Goal: Information Seeking & Learning: Check status

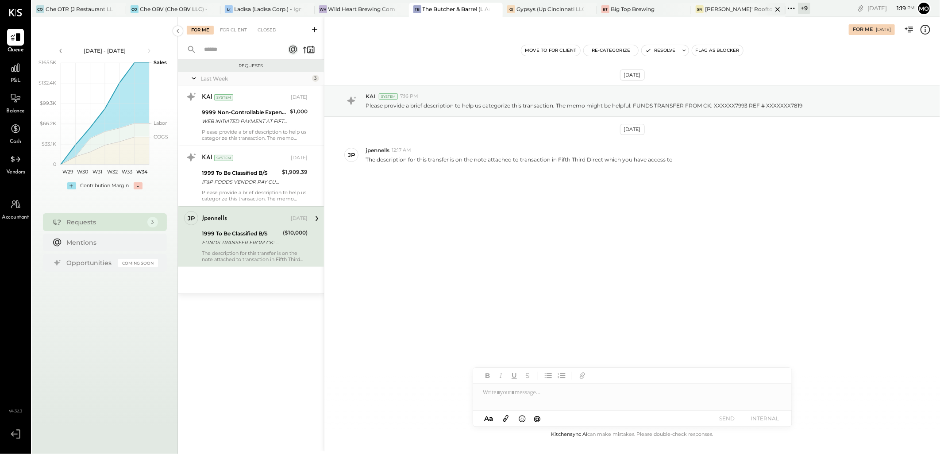
click at [727, 10] on div "[PERSON_NAME]' Rooftop - Ignite" at bounding box center [738, 9] width 67 height 8
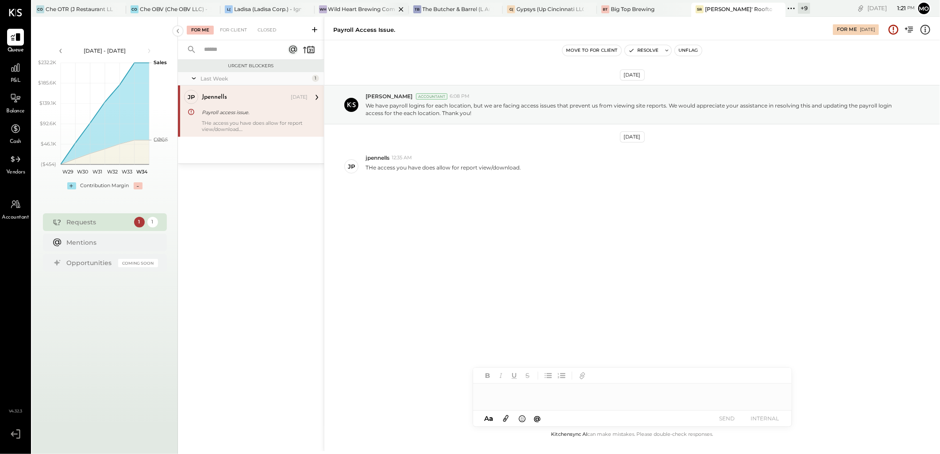
click at [331, 11] on div "Wild Heart Brewing Company" at bounding box center [361, 9] width 67 height 8
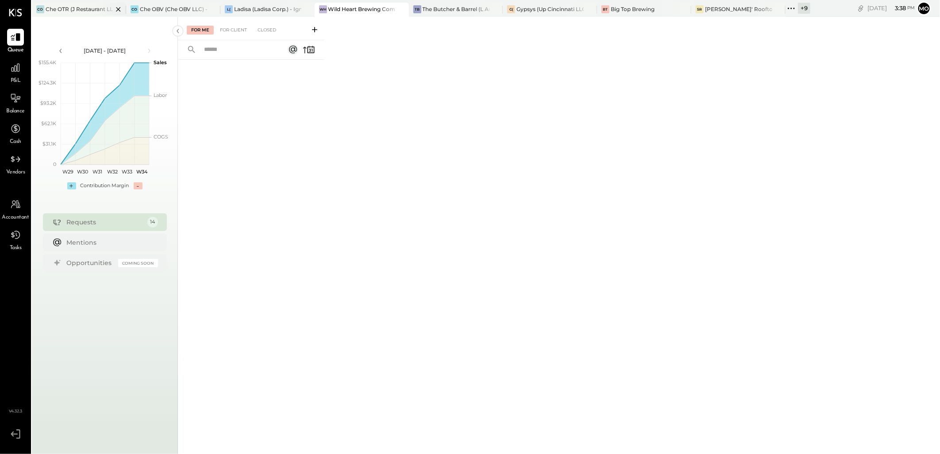
click at [91, 8] on div "Che OTR (J Restaurant LLC) - Ignite" at bounding box center [79, 9] width 67 height 8
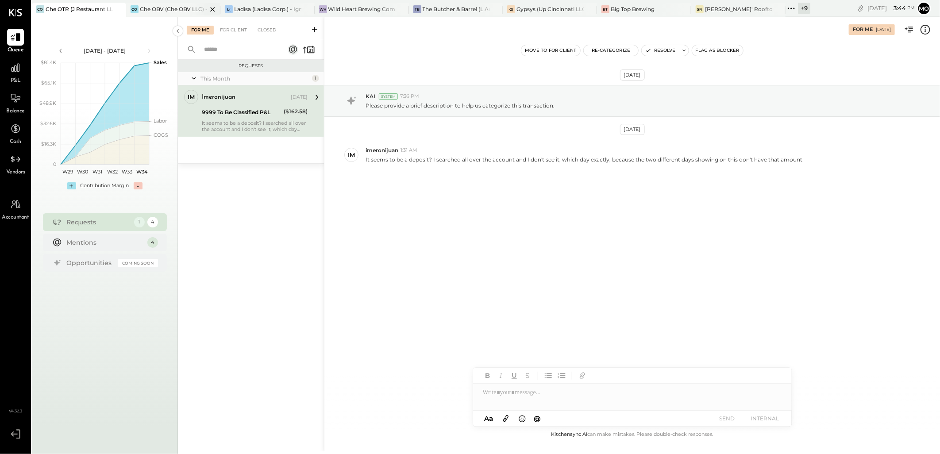
click at [162, 10] on div "Che OBV (Che OBV LLC) - Ignite" at bounding box center [173, 9] width 67 height 8
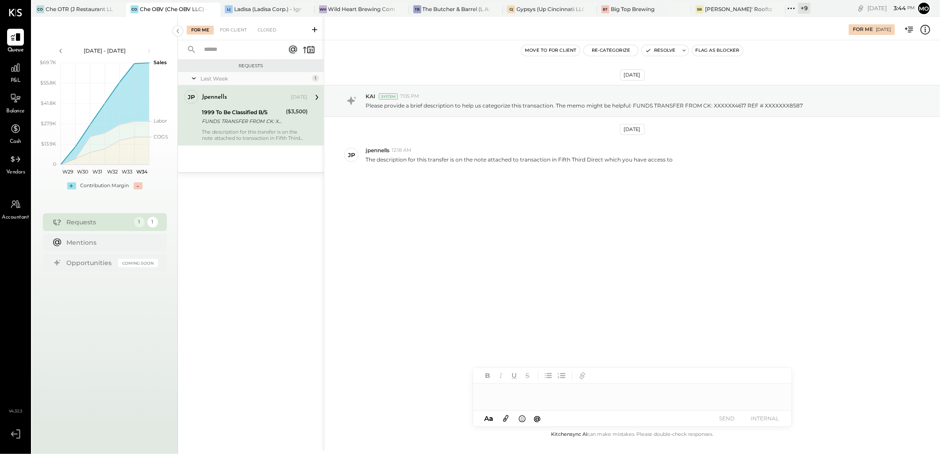
click at [258, 23] on div "For Me For Client Closed" at bounding box center [251, 28] width 146 height 23
click at [260, 27] on div "Closed" at bounding box center [266, 30] width 27 height 9
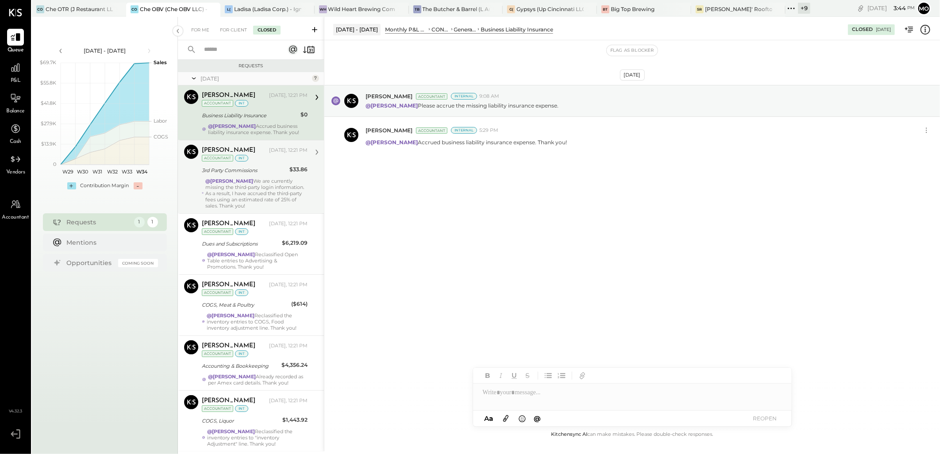
click at [271, 187] on div "@[PERSON_NAME] We are currently missing the third-party login information. As a…" at bounding box center [256, 193] width 102 height 31
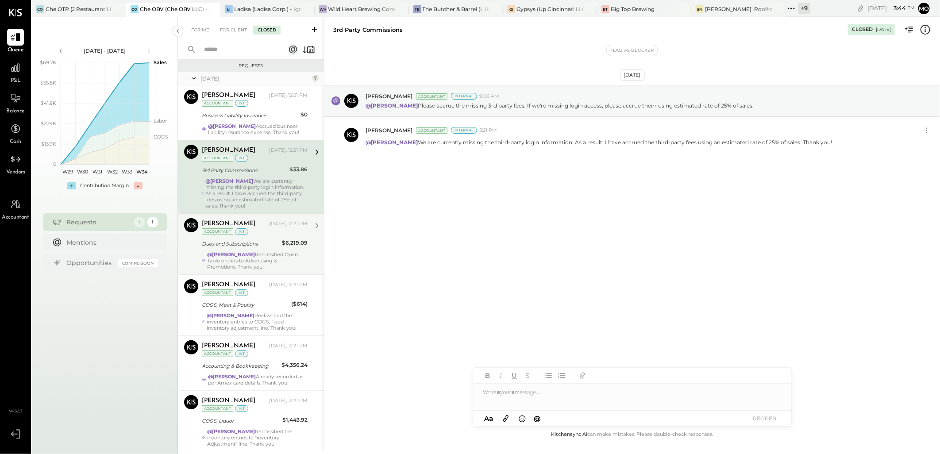
click at [263, 266] on div "@[PERSON_NAME] Reclassified Open Table entries to Advertising & Promotions. Tha…" at bounding box center [257, 260] width 100 height 19
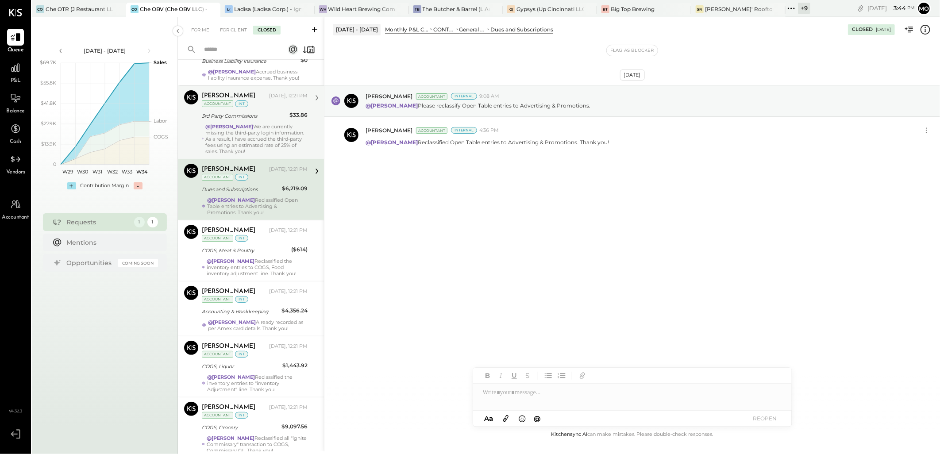
scroll to position [98, 0]
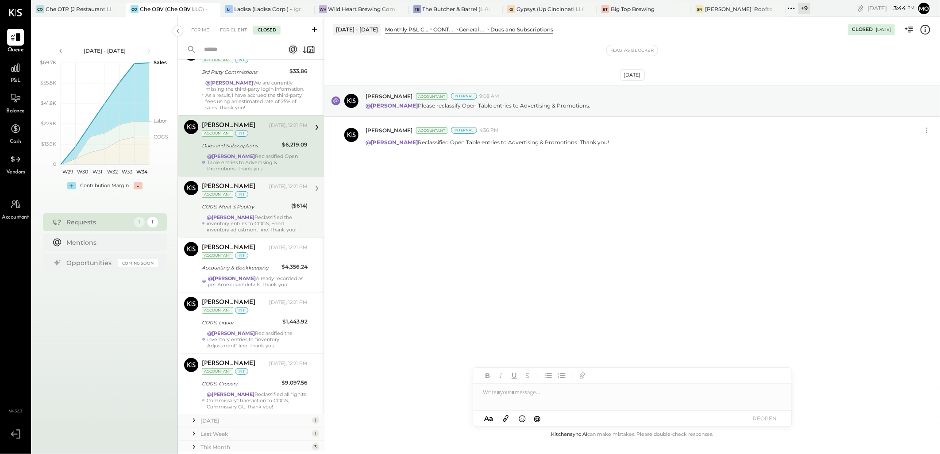
click at [256, 219] on div "@[PERSON_NAME] Reclassified the inventory entries to COGS, Food inventory adjus…" at bounding box center [257, 223] width 101 height 19
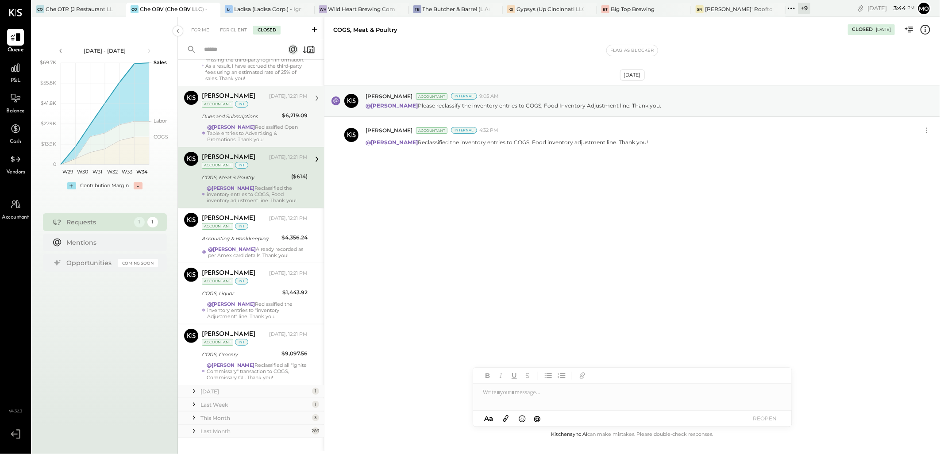
scroll to position [142, 0]
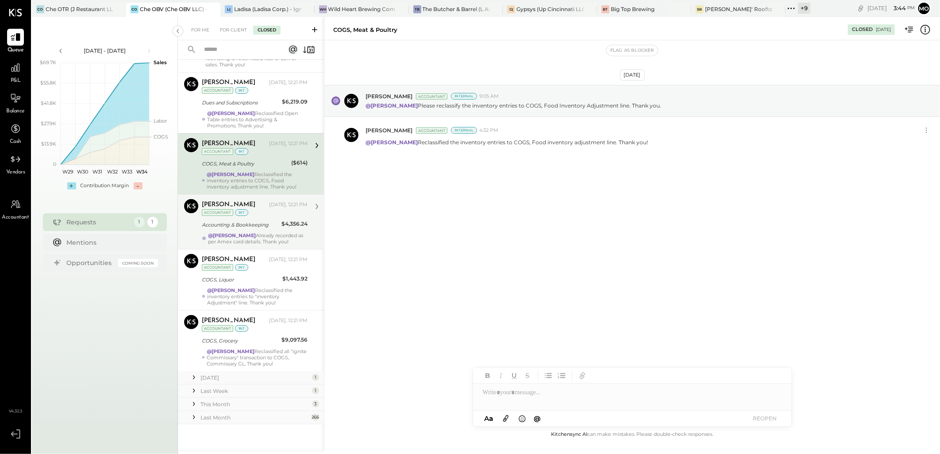
click at [249, 229] on div "Accounting & Bookkeeping" at bounding box center [240, 225] width 77 height 11
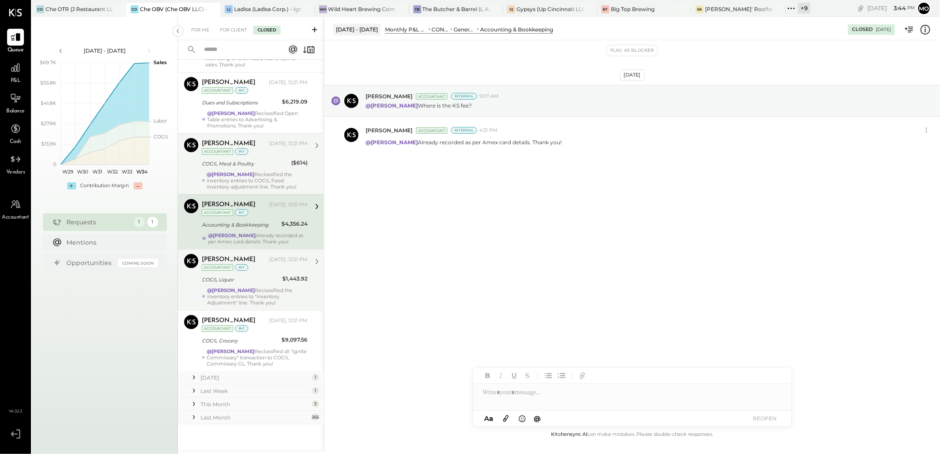
click at [282, 263] on div "[DATE], 12:21 PM" at bounding box center [288, 259] width 39 height 7
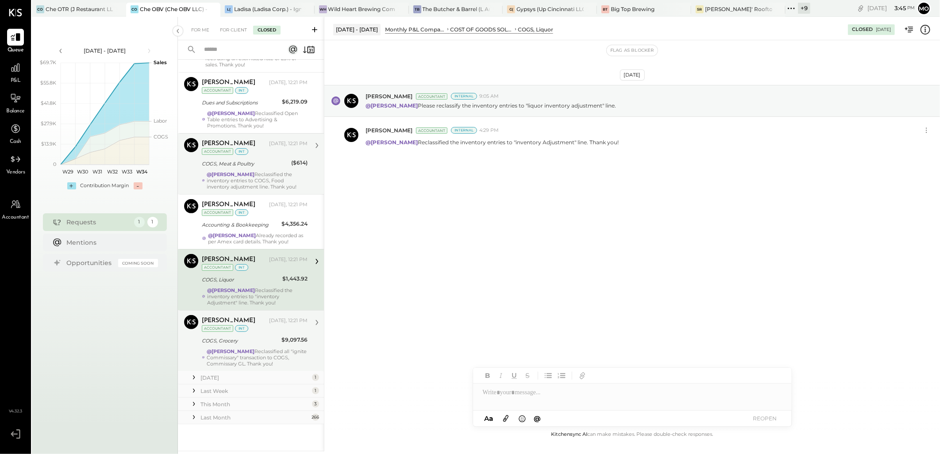
click at [271, 344] on div "COGS, Grocery" at bounding box center [240, 340] width 77 height 9
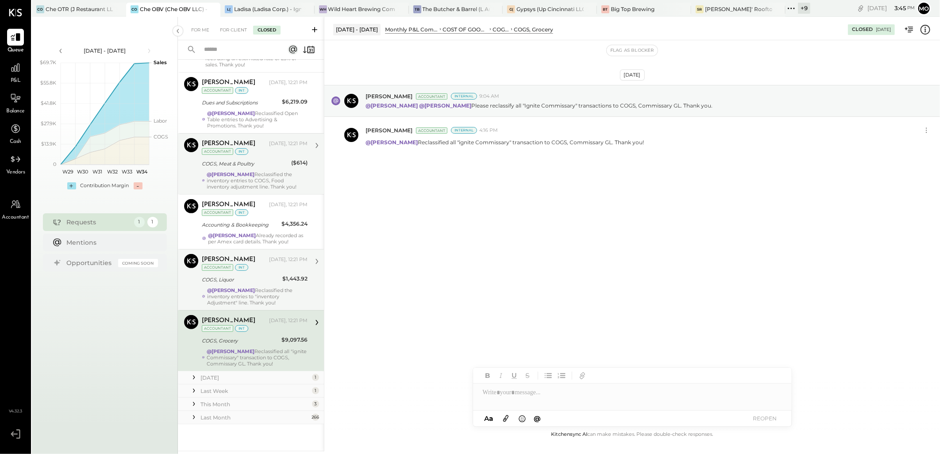
click at [197, 377] on icon at bounding box center [193, 377] width 9 height 9
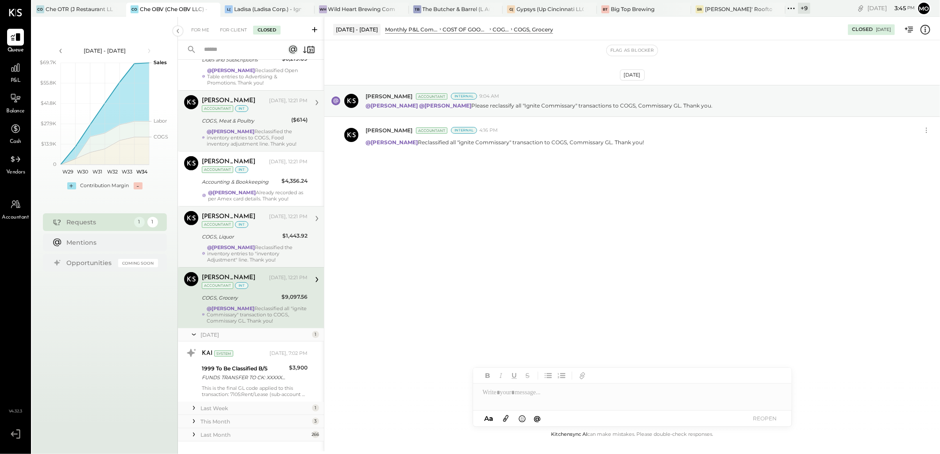
scroll to position [201, 0]
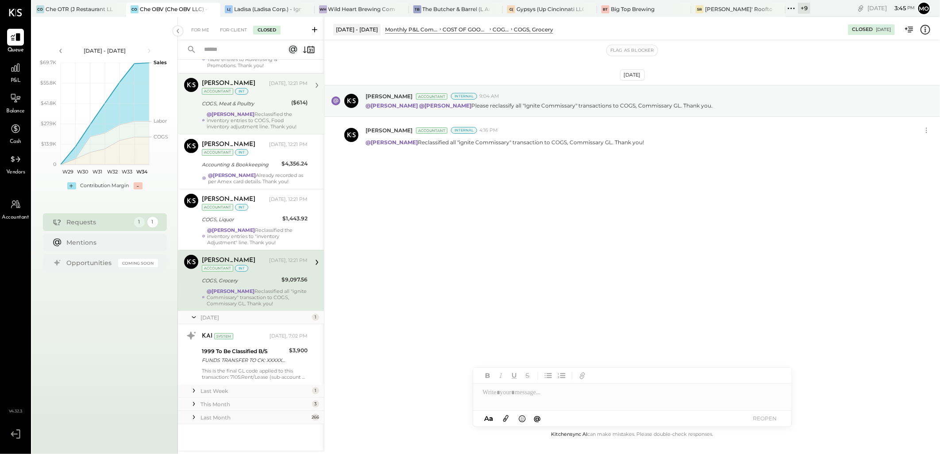
click at [195, 387] on icon at bounding box center [193, 390] width 9 height 9
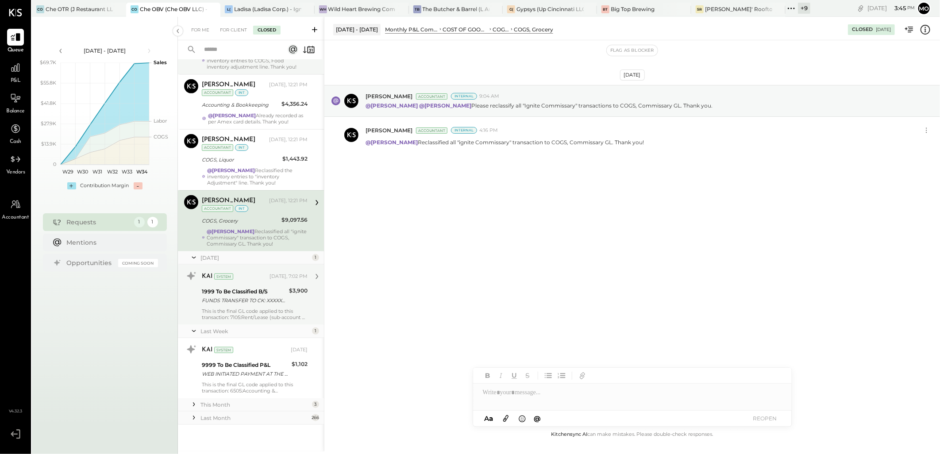
scroll to position [262, 0]
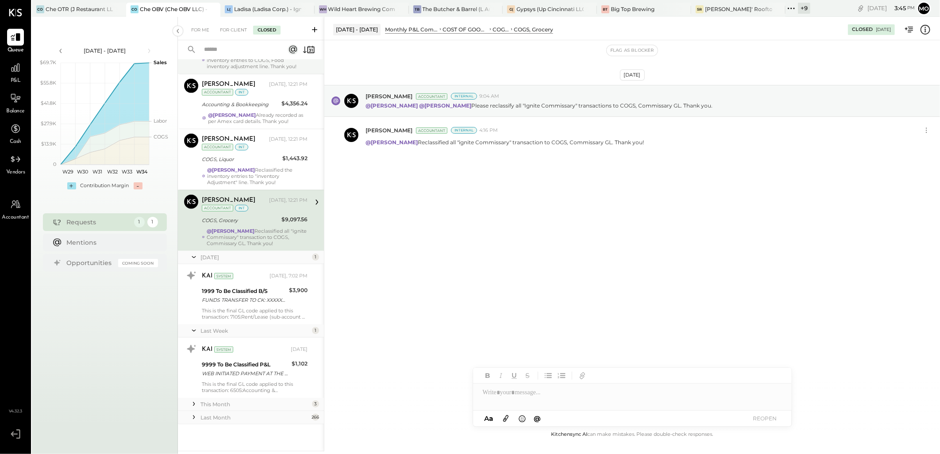
click at [197, 400] on icon at bounding box center [193, 404] width 9 height 9
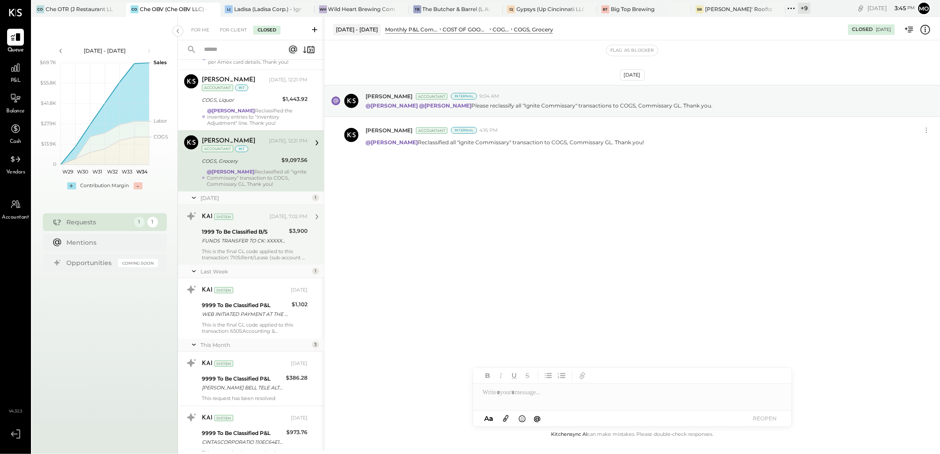
scroll to position [431, 0]
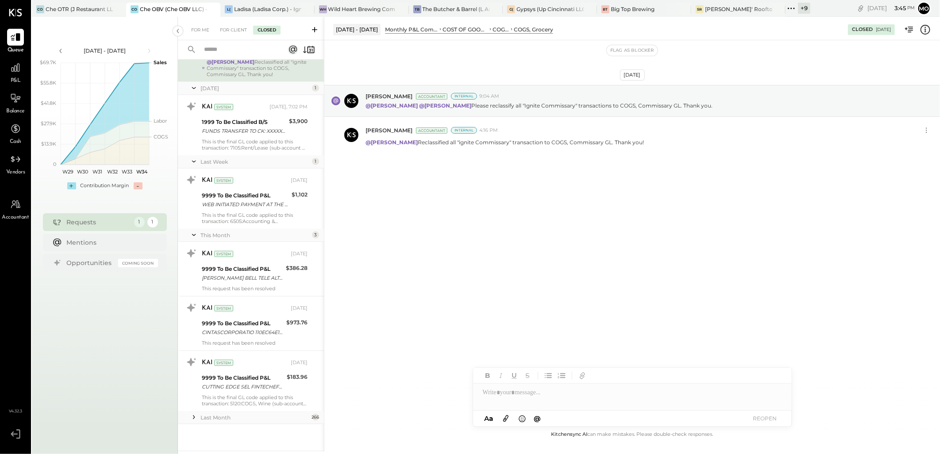
click at [194, 419] on icon at bounding box center [193, 417] width 9 height 9
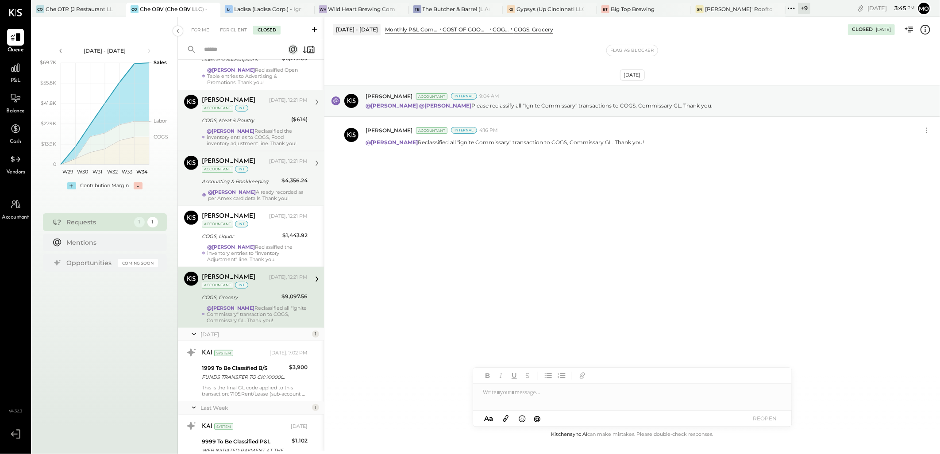
scroll to position [0, 0]
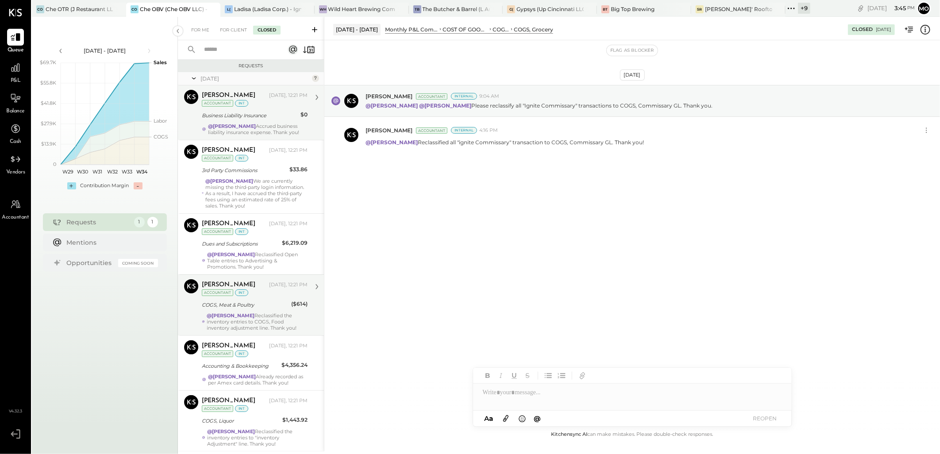
click at [264, 117] on div "Business Liability Insurance" at bounding box center [250, 115] width 96 height 9
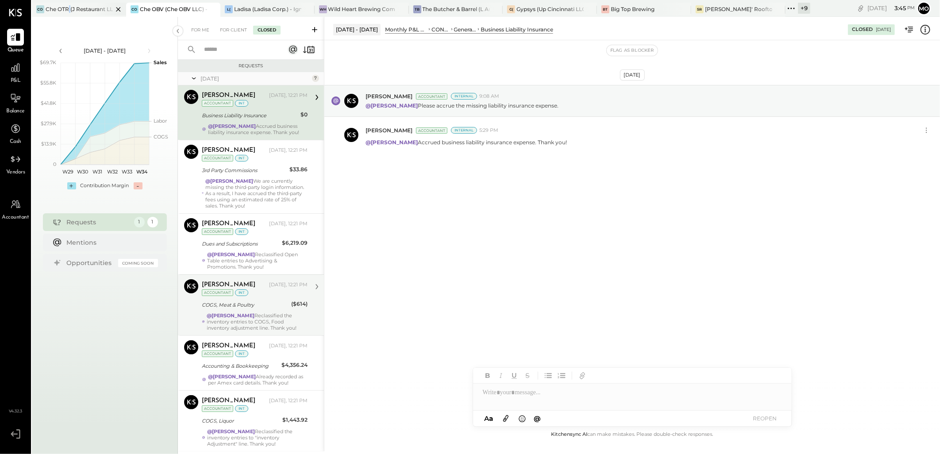
click at [69, 9] on div "Che OTR (J Restaurant LLC) - Ignite" at bounding box center [79, 9] width 67 height 8
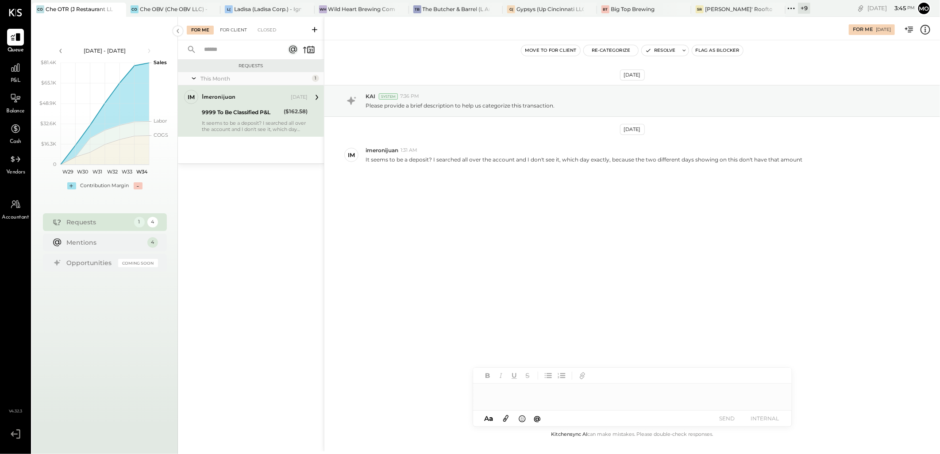
click at [234, 29] on div "For Client" at bounding box center [234, 30] width 36 height 9
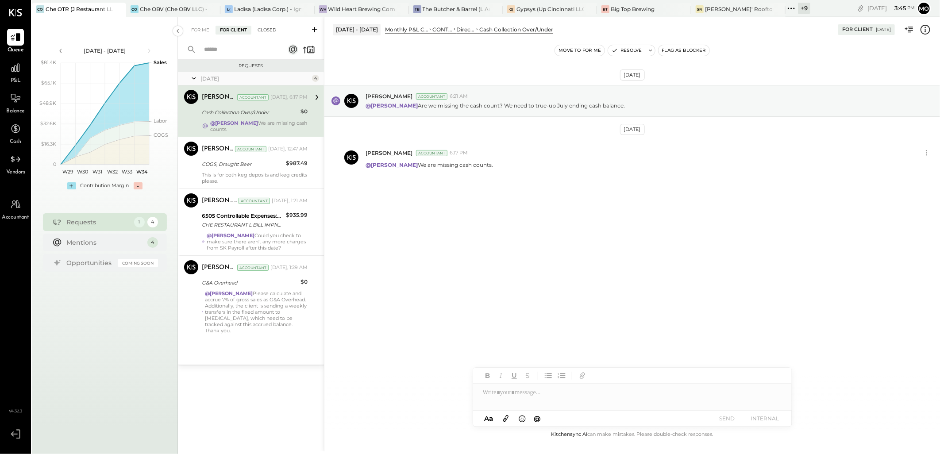
click at [269, 34] on div "Closed" at bounding box center [266, 30] width 27 height 9
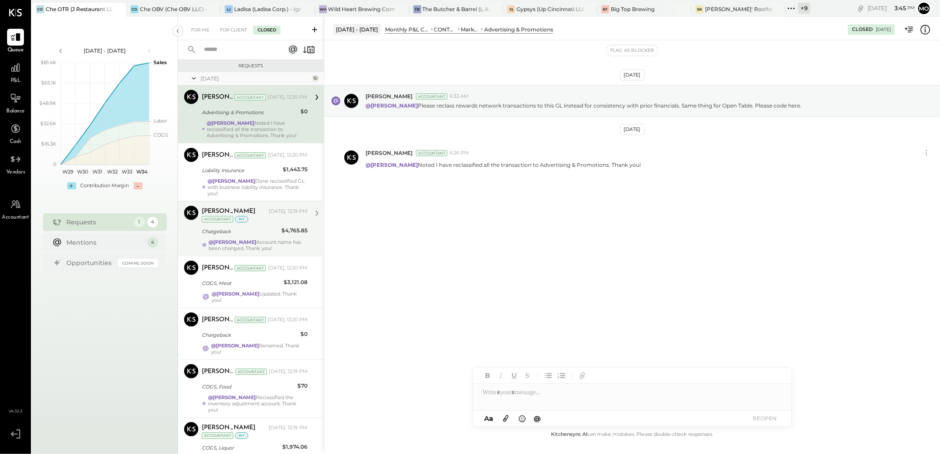
click at [268, 239] on div "@[PERSON_NAME] Account name has been changed. Thank you!" at bounding box center [258, 245] width 99 height 12
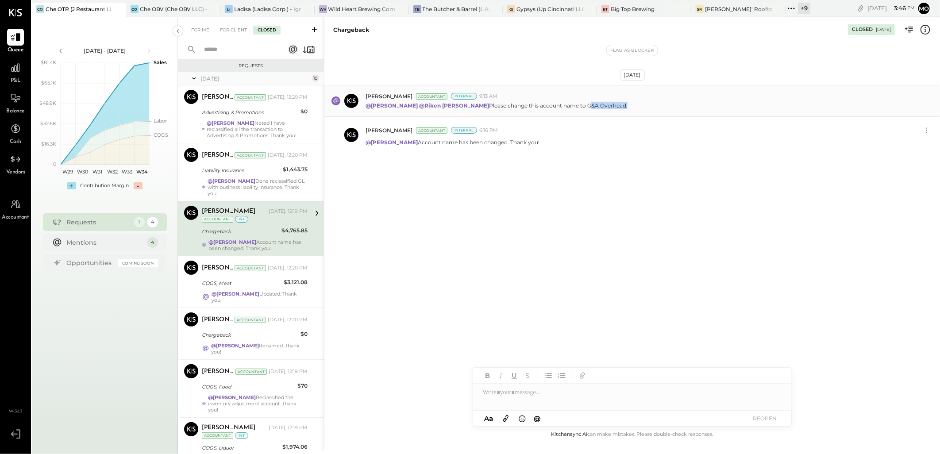
drag, startPoint x: 589, startPoint y: 105, endPoint x: 626, endPoint y: 105, distance: 37.6
click at [626, 105] on p "@Mohammadsalkin Ansari @[PERSON_NAME] Please change this account name to G&A Ov…" at bounding box center [497, 106] width 262 height 8
click at [237, 30] on div "For Client" at bounding box center [234, 30] width 36 height 9
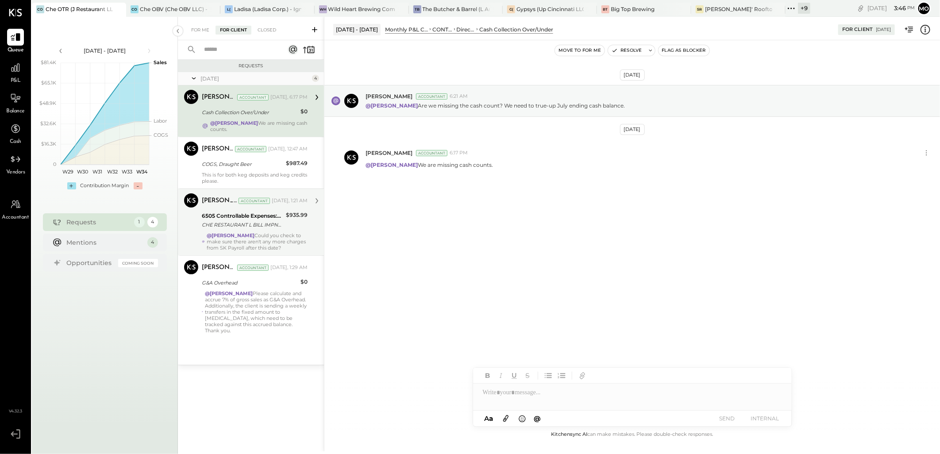
click at [276, 223] on div "CHE RESTAURANT L BILL IMPND 147-4441259 CHE RESTAURANT LLC 071725 [URL][DOMAIN_…" at bounding box center [242, 224] width 81 height 9
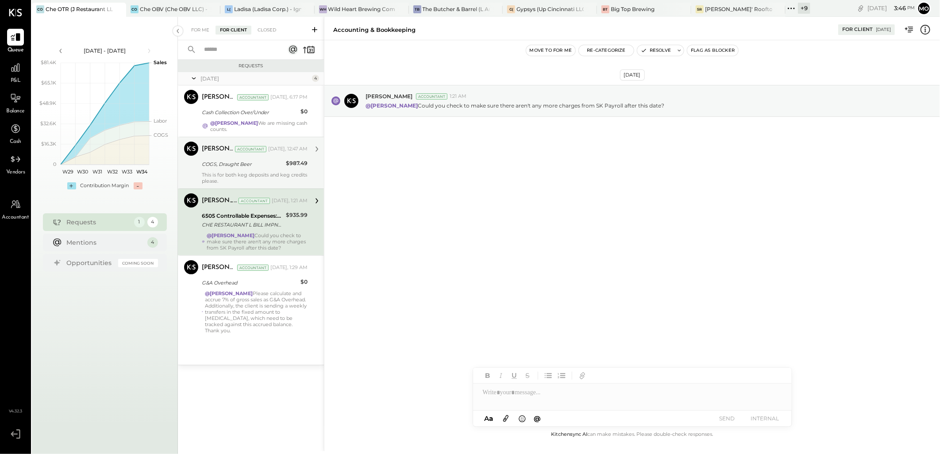
click at [255, 160] on div "COGS, Draught Beer" at bounding box center [242, 164] width 81 height 9
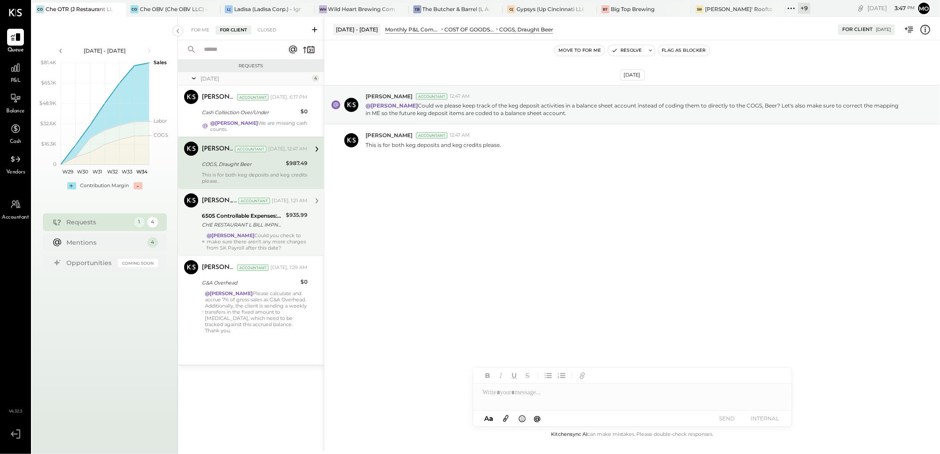
click at [303, 222] on div "$935.99" at bounding box center [297, 220] width 22 height 19
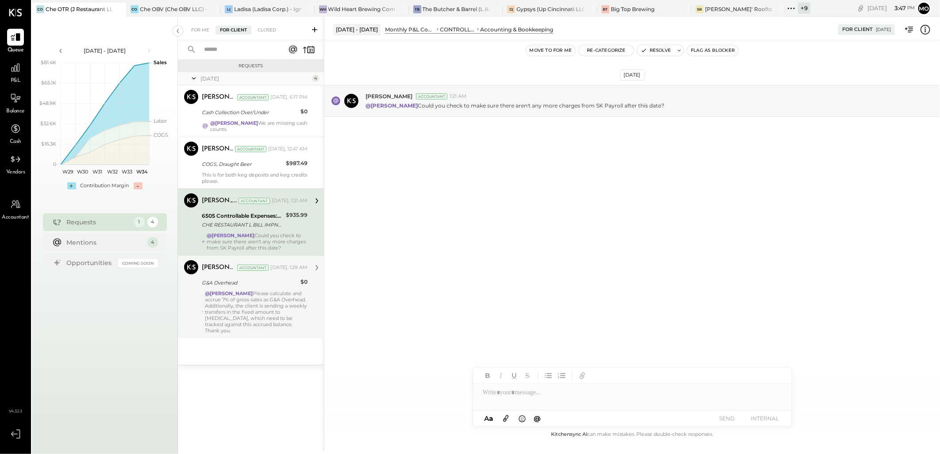
click at [286, 286] on div "G&A Overhead" at bounding box center [250, 282] width 96 height 9
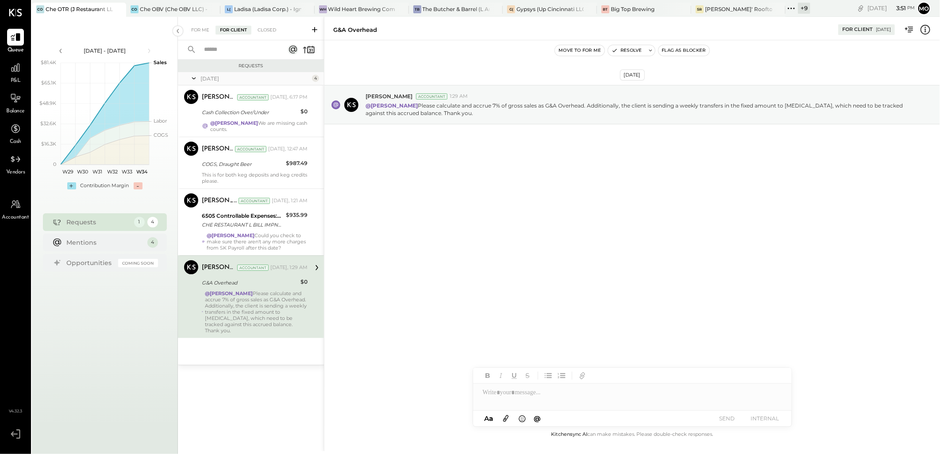
drag, startPoint x: 520, startPoint y: 266, endPoint x: 528, endPoint y: 260, distance: 9.2
click at [523, 263] on div "[DATE] [PERSON_NAME] Accountant 1:29 AM @[PERSON_NAME] Please calculate and acc…" at bounding box center [632, 234] width 616 height 389
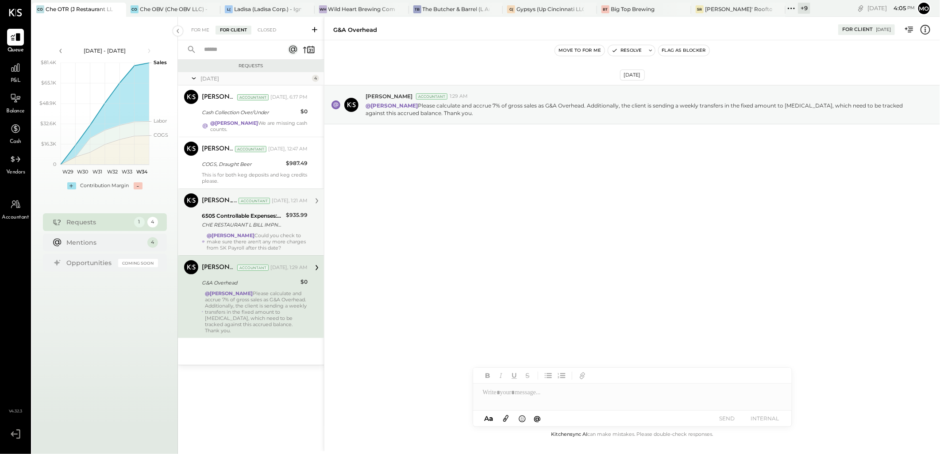
click at [297, 229] on div "$935.99" at bounding box center [297, 220] width 22 height 19
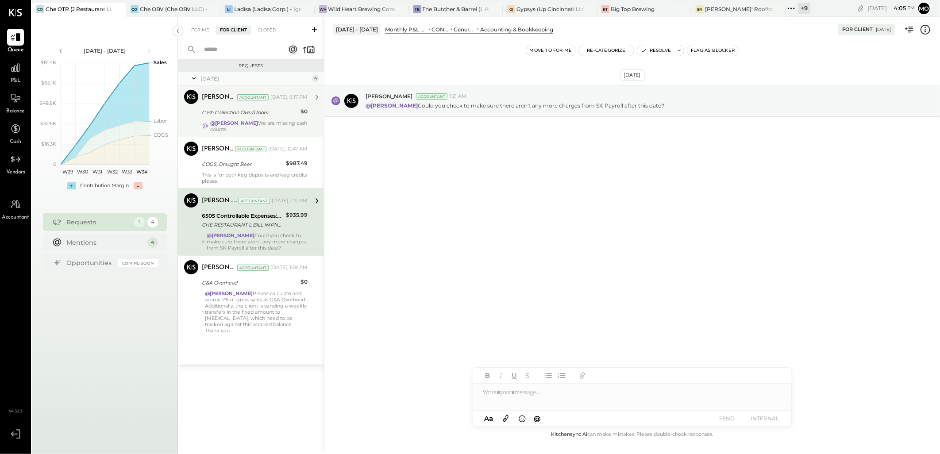
click at [271, 127] on div "@[PERSON_NAME] We are missing cash counts." at bounding box center [258, 126] width 97 height 12
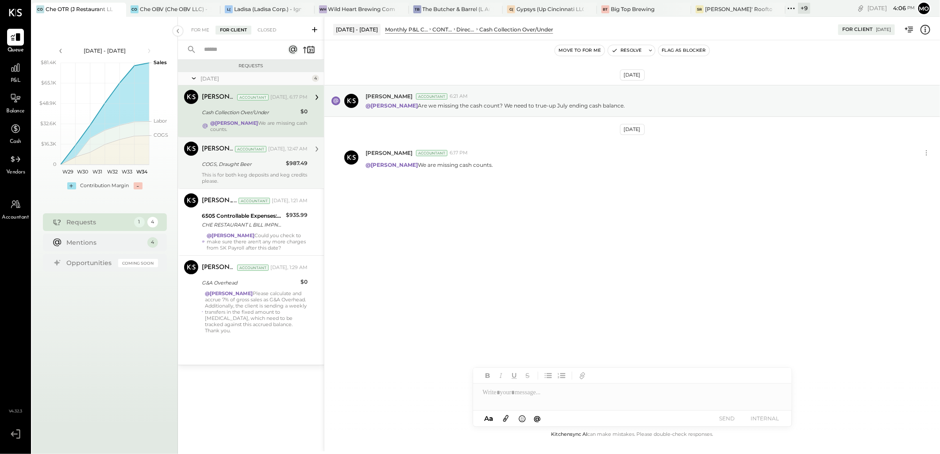
click at [267, 165] on div "COGS, Draught Beer" at bounding box center [242, 164] width 81 height 9
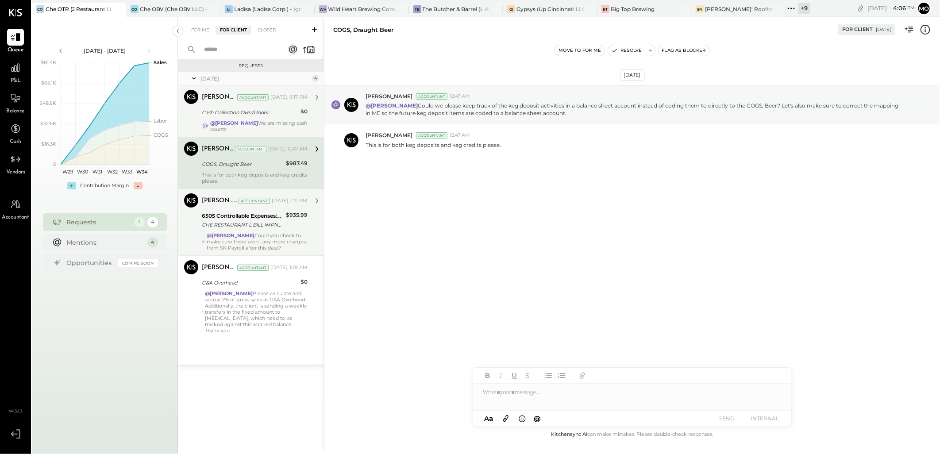
click at [278, 233] on div "@[PERSON_NAME] Could you check to make sure there aren't any more charges from …" at bounding box center [257, 241] width 101 height 19
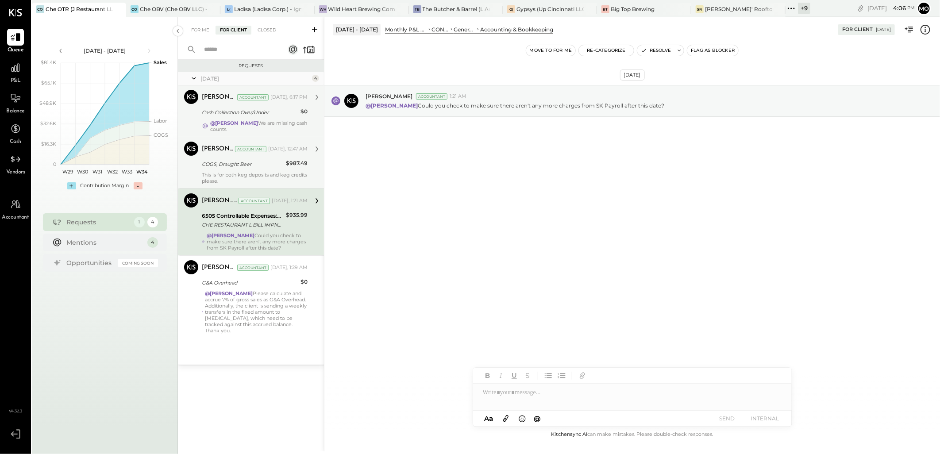
click at [262, 177] on div "This is for both keg deposits and keg credits please." at bounding box center [255, 178] width 106 height 12
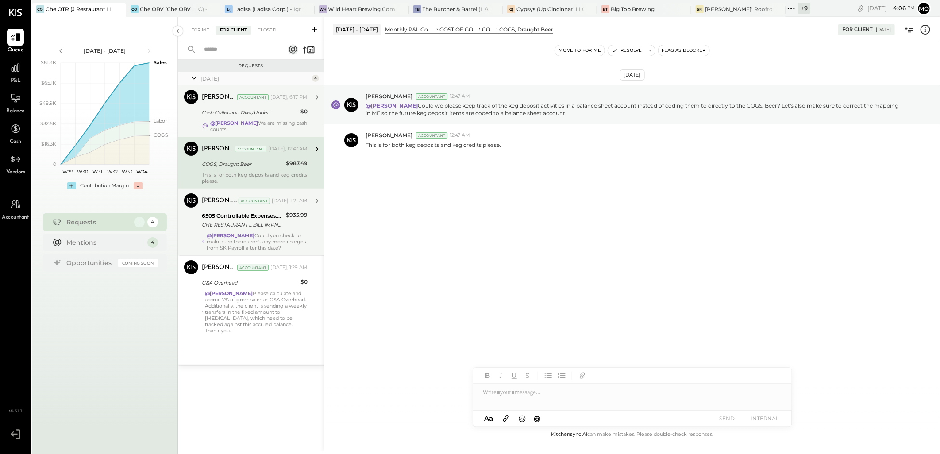
click at [266, 222] on div "CHE RESTAURANT L BILL IMPND 147-4441259 CHE RESTAURANT LLC 071725 [URL][DOMAIN_…" at bounding box center [242, 224] width 81 height 9
